Goal: Transaction & Acquisition: Book appointment/travel/reservation

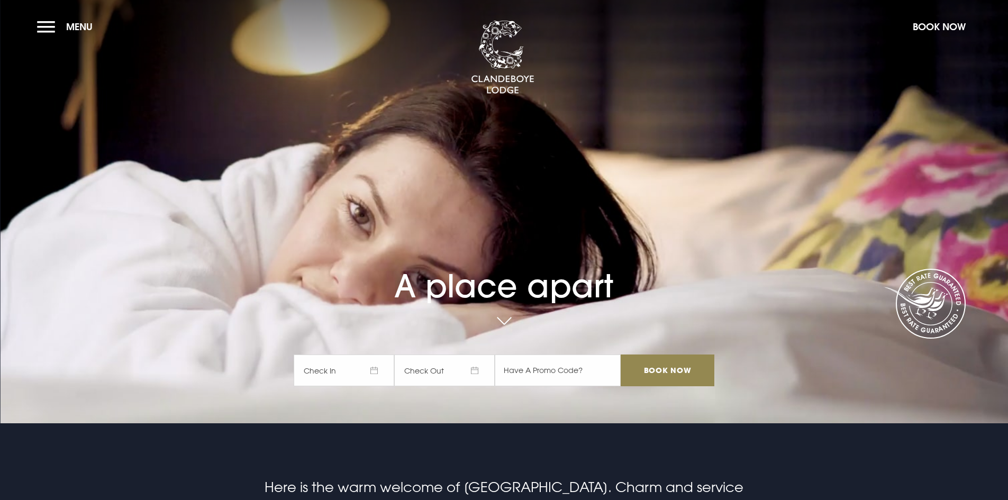
click at [379, 372] on span "Check In" at bounding box center [344, 370] width 100 height 32
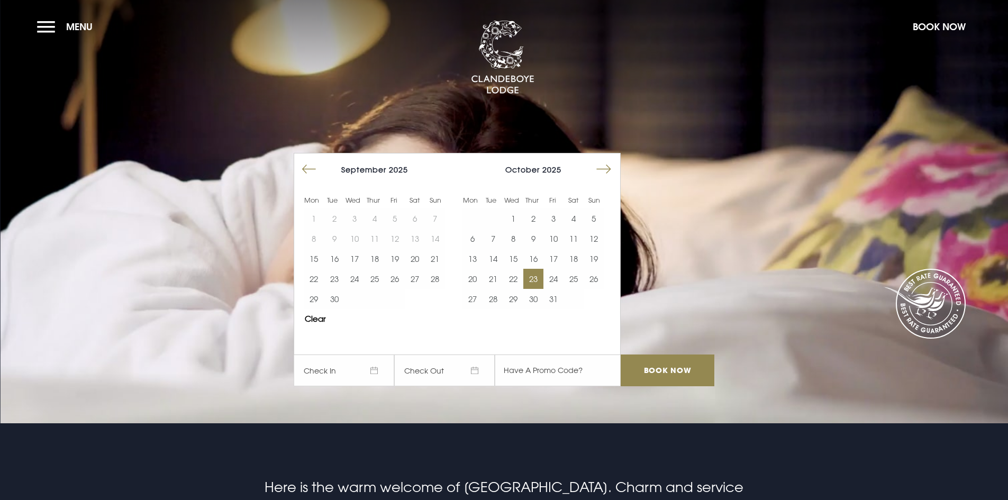
click at [536, 279] on button "23" at bounding box center [533, 279] width 20 height 20
click at [578, 277] on button "25" at bounding box center [573, 279] width 20 height 20
click at [653, 371] on input "Book Now" at bounding box center [666, 370] width 93 height 32
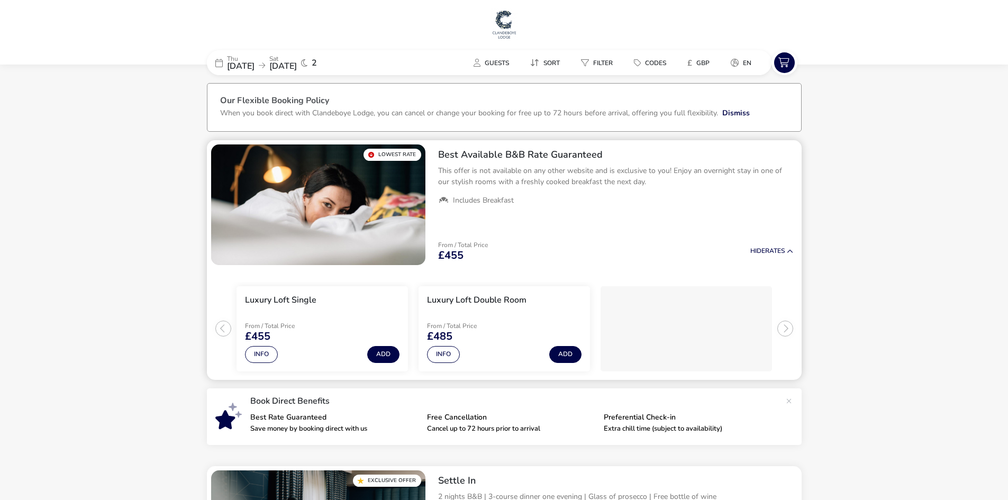
click at [222, 327] on ul "Luxury Loft Single From / Total Price £455 Info Add Luxury Loft Double Room Fro…" at bounding box center [504, 324] width 595 height 111
click at [224, 65] on div "[DATE] [DATE] 2" at bounding box center [286, 62] width 159 height 25
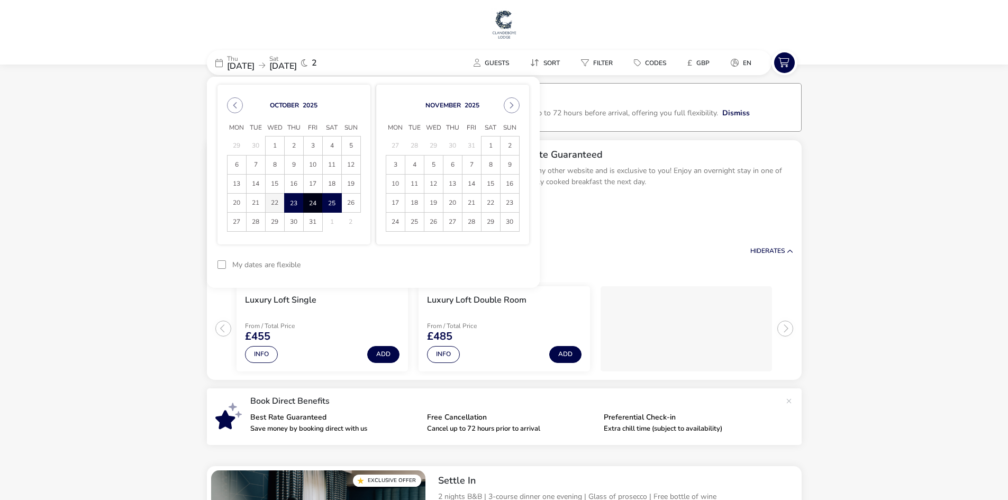
click at [273, 199] on span "22" at bounding box center [275, 203] width 19 height 19
click at [294, 198] on span "23" at bounding box center [294, 203] width 19 height 19
click at [500, 265] on button "Apply Dates" at bounding box center [496, 264] width 65 height 25
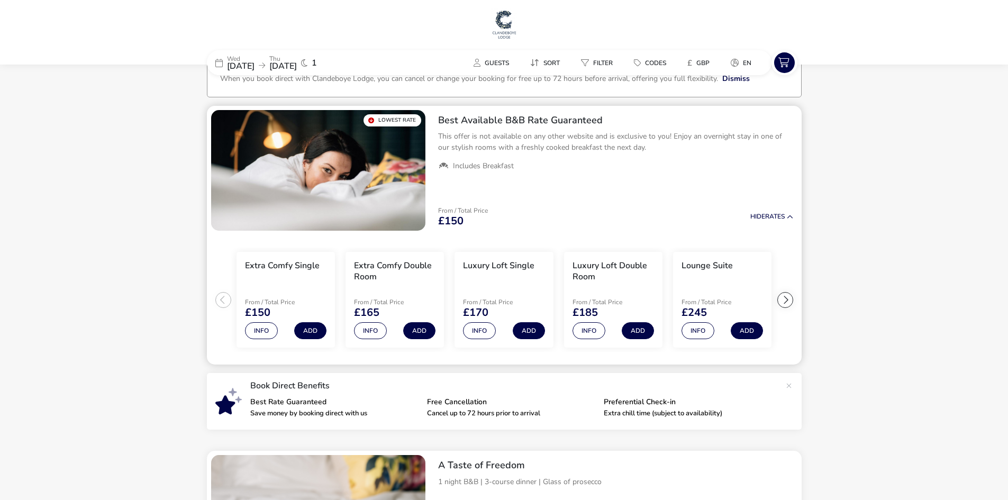
scroll to position [53, 0]
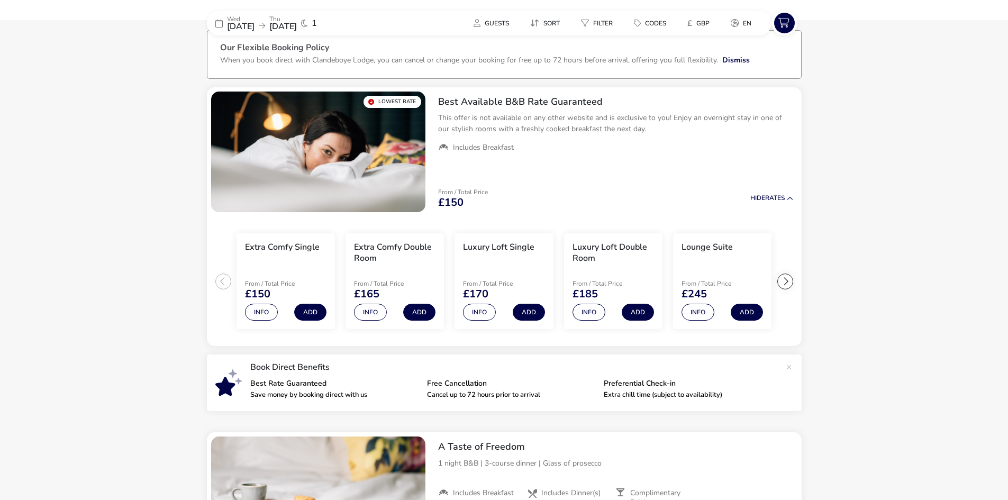
click at [297, 25] on span "[DATE]" at bounding box center [283, 27] width 28 height 12
click at [286, 24] on div "[DATE] [DATE]" at bounding box center [262, 23] width 70 height 15
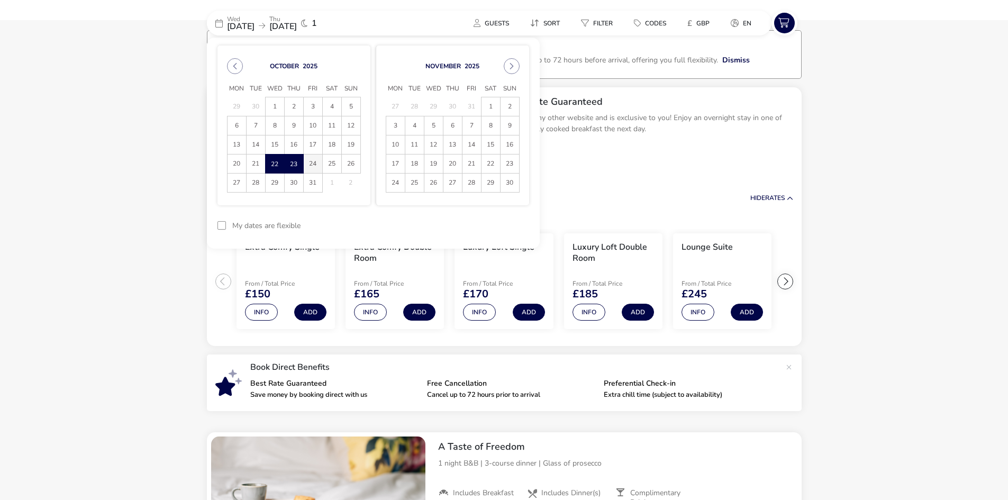
click at [311, 164] on span "24" at bounding box center [313, 163] width 19 height 19
click at [513, 223] on button "reset" at bounding box center [508, 225] width 42 height 25
click at [255, 164] on span "21" at bounding box center [255, 163] width 19 height 19
click at [293, 163] on span "23" at bounding box center [294, 163] width 19 height 19
click at [482, 223] on button "Apply Dates" at bounding box center [496, 225] width 65 height 25
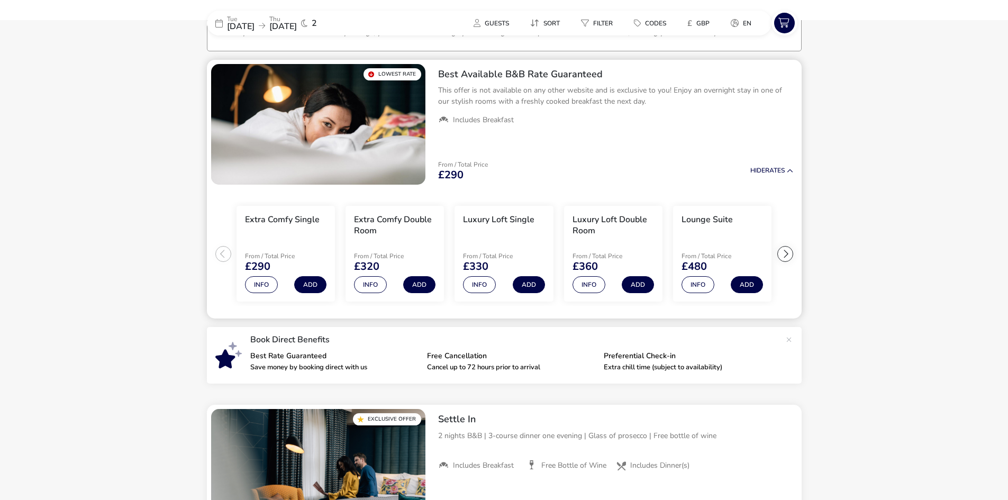
scroll to position [87, 0]
